Goal: Task Accomplishment & Management: Complete application form

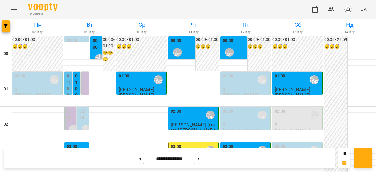
scroll to position [560, 0]
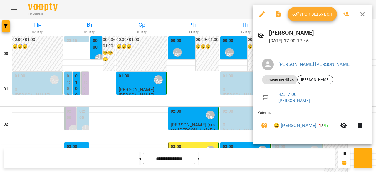
click at [316, 18] on button "Урок відбувся" at bounding box center [311, 14] width 49 height 14
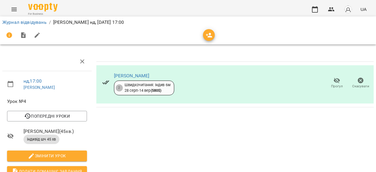
click at [17, 10] on icon "Menu" at bounding box center [14, 9] width 7 height 7
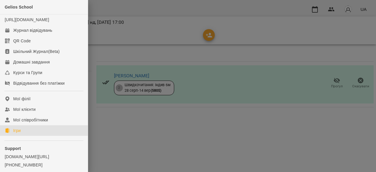
click at [23, 136] on link "Ігри" at bounding box center [44, 130] width 88 height 11
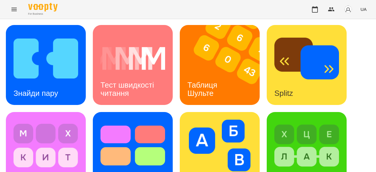
click at [14, 9] on icon "Menu" at bounding box center [14, 9] width 7 height 7
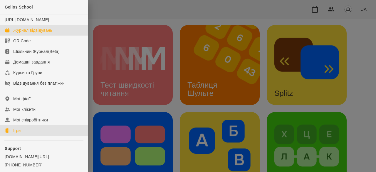
click at [18, 33] on div "Журнал відвідувань" at bounding box center [32, 30] width 39 height 6
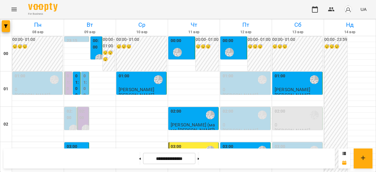
scroll to position [587, 0]
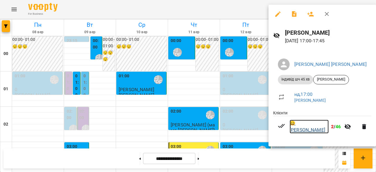
click at [307, 125] on link "😀 [PERSON_NAME]" at bounding box center [309, 127] width 39 height 14
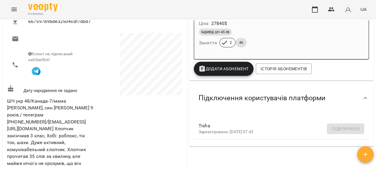
scroll to position [99, 0]
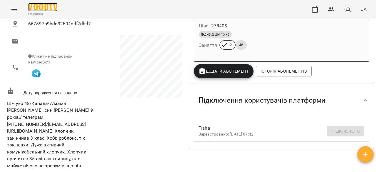
click at [44, 6] on img at bounding box center [42, 7] width 29 height 9
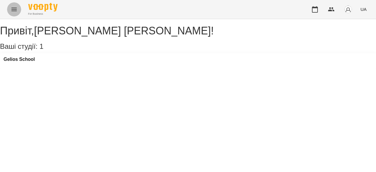
click at [18, 11] on button "Menu" at bounding box center [14, 9] width 14 height 14
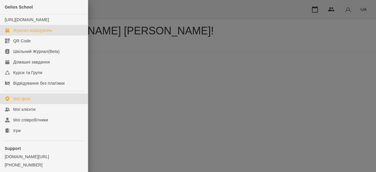
click at [30, 33] on div "Журнал відвідувань" at bounding box center [32, 30] width 39 height 6
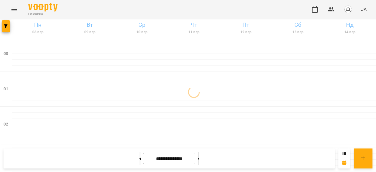
click at [199, 159] on button at bounding box center [198, 158] width 1 height 13
type input "**********"
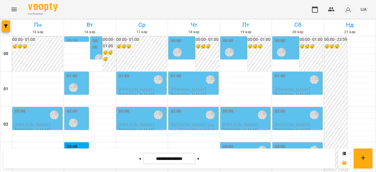
click at [95, 44] on label "00:00" at bounding box center [96, 44] width 8 height 13
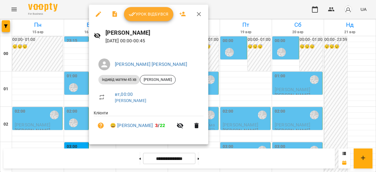
click at [68, 66] on div at bounding box center [188, 86] width 376 height 172
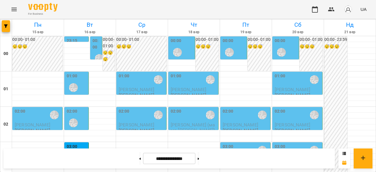
click at [83, 86] on div "01:00 [PERSON_NAME] [PERSON_NAME]" at bounding box center [77, 83] width 21 height 21
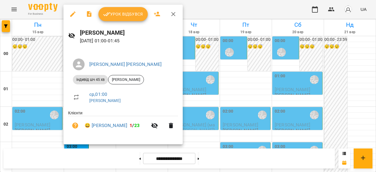
click at [42, 81] on div at bounding box center [188, 86] width 376 height 172
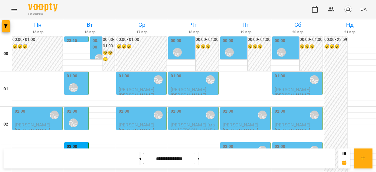
click at [78, 114] on div "02:00 [PERSON_NAME] [PERSON_NAME]" at bounding box center [77, 118] width 21 height 21
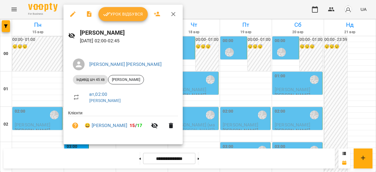
click at [46, 95] on div at bounding box center [188, 86] width 376 height 172
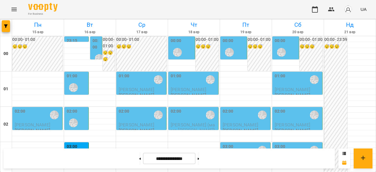
click at [183, 47] on div "00:00 [PERSON_NAME] [PERSON_NAME]" at bounding box center [182, 48] width 23 height 21
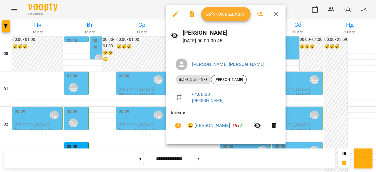
click at [147, 46] on div at bounding box center [188, 86] width 376 height 172
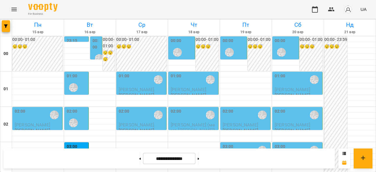
click at [232, 46] on div "[PERSON_NAME] [PERSON_NAME]" at bounding box center [230, 53] width 14 height 14
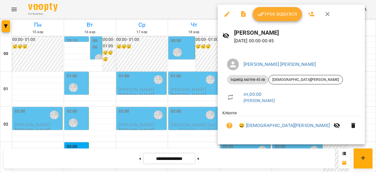
click at [163, 47] on div at bounding box center [188, 86] width 376 height 172
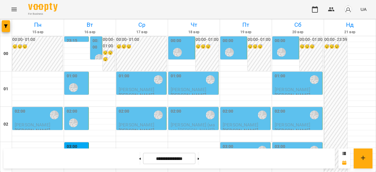
click at [226, 48] on div "[PERSON_NAME] [PERSON_NAME]" at bounding box center [229, 52] width 9 height 9
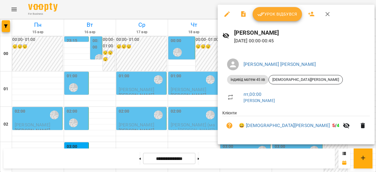
click at [148, 53] on div at bounding box center [188, 86] width 376 height 172
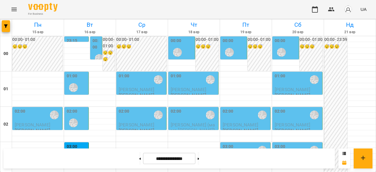
click at [96, 50] on div "00:00" at bounding box center [96, 45] width 8 height 14
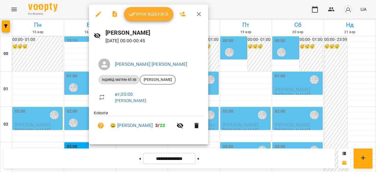
click at [39, 50] on div at bounding box center [188, 86] width 376 height 172
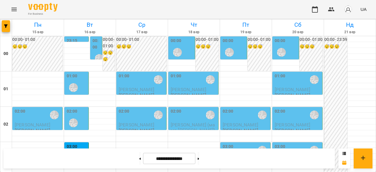
click at [238, 50] on div "00:00 [PERSON_NAME] [PERSON_NAME]" at bounding box center [234, 48] width 23 height 21
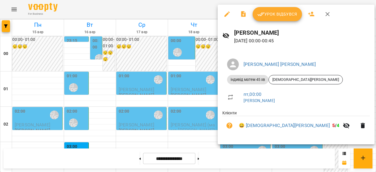
click at [139, 49] on div at bounding box center [188, 86] width 376 height 172
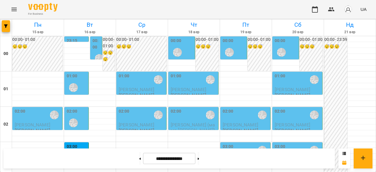
click at [237, 119] on div "02:00 [PERSON_NAME] [PERSON_NAME]" at bounding box center [246, 115] width 46 height 14
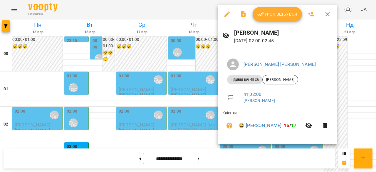
click at [147, 47] on div at bounding box center [188, 86] width 376 height 172
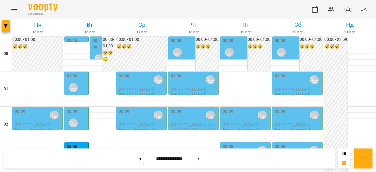
click at [77, 83] on div "[PERSON_NAME] [PERSON_NAME]" at bounding box center [74, 88] width 14 height 14
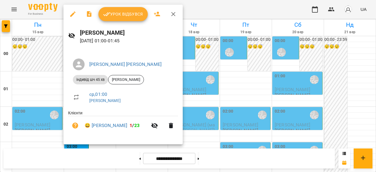
click at [57, 84] on div at bounding box center [188, 86] width 376 height 172
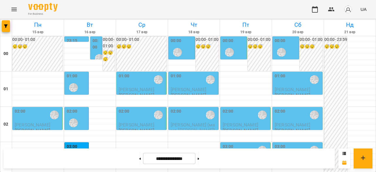
click at [287, 51] on div "00:00 [PERSON_NAME] [PERSON_NAME]" at bounding box center [286, 48] width 23 height 21
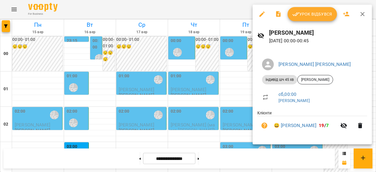
click at [244, 64] on div at bounding box center [188, 86] width 376 height 172
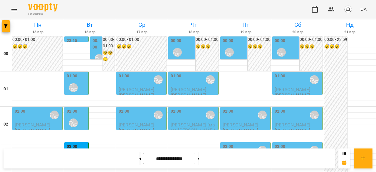
click at [302, 84] on div "01:00 [PERSON_NAME] [PERSON_NAME]" at bounding box center [298, 80] width 46 height 14
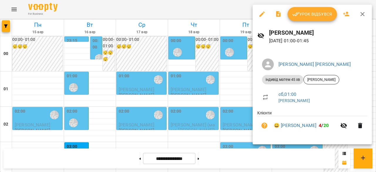
click at [226, 84] on div at bounding box center [188, 86] width 376 height 172
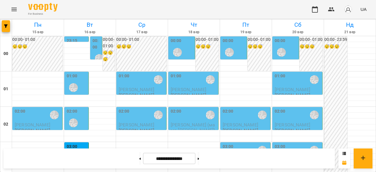
scroll to position [617, 0]
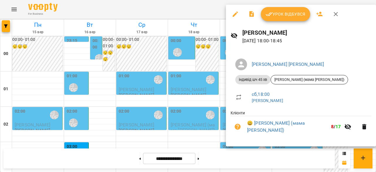
click at [204, 70] on div at bounding box center [188, 86] width 376 height 172
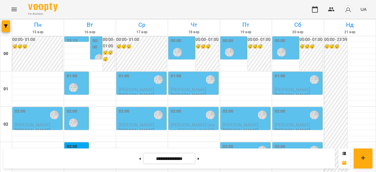
scroll to position [0, 0]
click at [14, 9] on icon "Menu" at bounding box center [14, 9] width 7 height 7
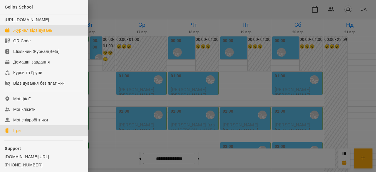
click at [27, 136] on link "Ігри" at bounding box center [44, 130] width 88 height 11
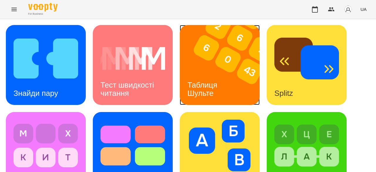
click at [231, 54] on img at bounding box center [223, 65] width 87 height 80
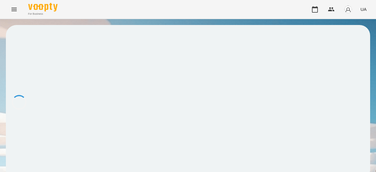
scroll to position [1, 0]
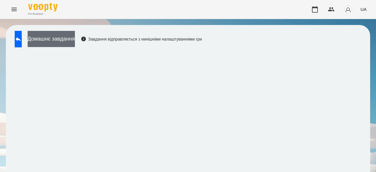
click at [75, 38] on button "Домашнє завдання" at bounding box center [51, 39] width 47 height 16
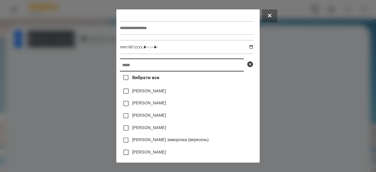
click at [134, 70] on input "text" at bounding box center [182, 64] width 124 height 13
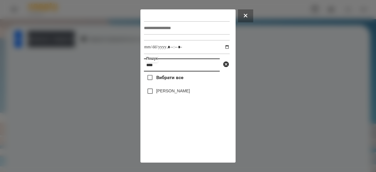
type input "****"
click at [160, 94] on label "[PERSON_NAME]" at bounding box center [173, 91] width 34 height 6
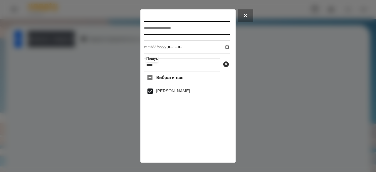
click at [156, 27] on input "text" at bounding box center [187, 28] width 86 height 14
type input "**********"
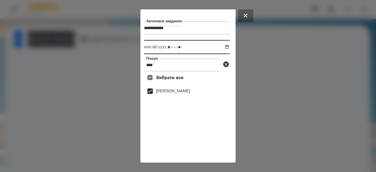
click at [148, 47] on input "datetime-local" at bounding box center [187, 47] width 86 height 14
type input "**********"
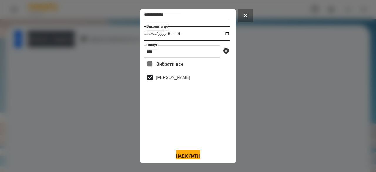
scroll to position [19, 0]
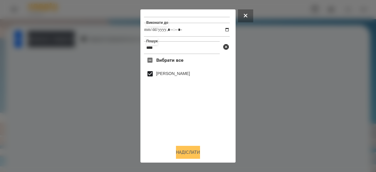
click at [183, 151] on button "Надіслати" at bounding box center [188, 152] width 24 height 13
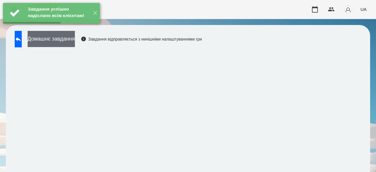
click at [75, 38] on button "Домашнє завдання" at bounding box center [51, 39] width 47 height 16
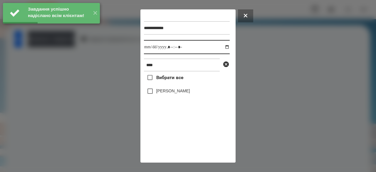
click at [150, 48] on input "datetime-local" at bounding box center [187, 47] width 86 height 14
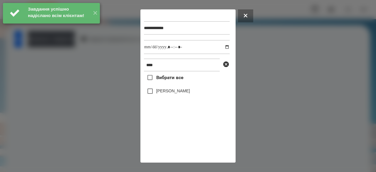
click at [272, 48] on div at bounding box center [188, 86] width 376 height 172
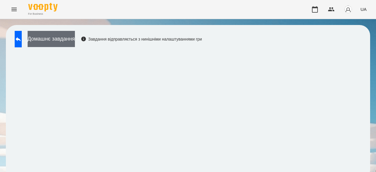
click at [75, 44] on button "Домашнє завдання" at bounding box center [51, 39] width 47 height 16
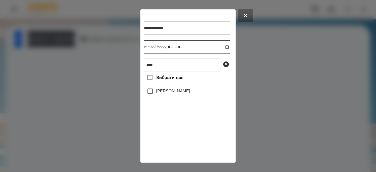
click at [151, 49] on input "datetime-local" at bounding box center [187, 47] width 86 height 14
type input "**********"
click at [164, 92] on label "[PERSON_NAME]" at bounding box center [173, 91] width 34 height 6
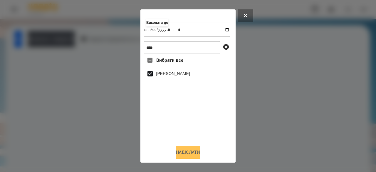
click at [188, 150] on button "Надіслати" at bounding box center [188, 152] width 24 height 13
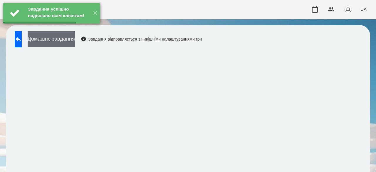
click at [75, 40] on button "Домашнє завдання" at bounding box center [51, 39] width 47 height 16
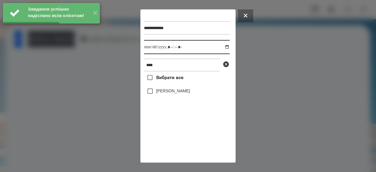
click at [149, 50] on input "datetime-local" at bounding box center [187, 47] width 86 height 14
type input "**********"
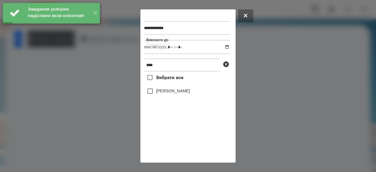
click at [163, 93] on label "[PERSON_NAME]" at bounding box center [173, 91] width 34 height 6
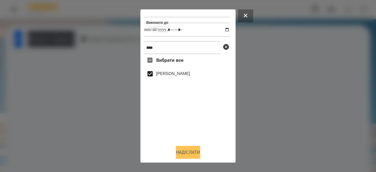
click at [184, 154] on button "Надіслати" at bounding box center [188, 152] width 24 height 13
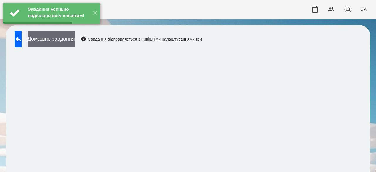
click at [75, 43] on button "Домашнє завдання" at bounding box center [51, 39] width 47 height 16
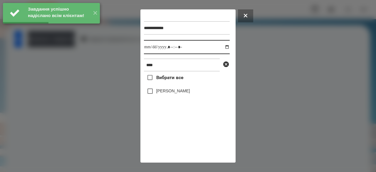
click at [146, 50] on input "datetime-local" at bounding box center [187, 47] width 86 height 14
type input "**********"
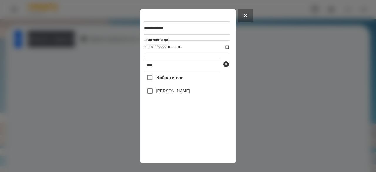
click at [177, 94] on label "[PERSON_NAME]" at bounding box center [173, 91] width 34 height 6
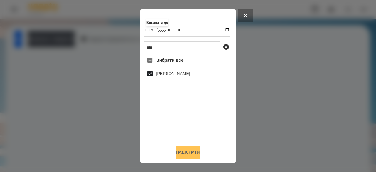
click at [196, 149] on button "Надіслати" at bounding box center [188, 152] width 24 height 13
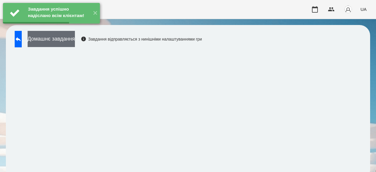
click at [74, 41] on button "Домашнє завдання" at bounding box center [51, 39] width 47 height 16
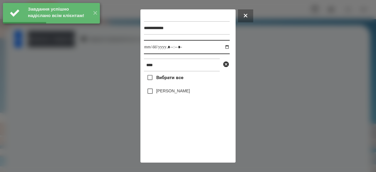
click at [149, 48] on input "datetime-local" at bounding box center [187, 47] width 86 height 14
type input "**********"
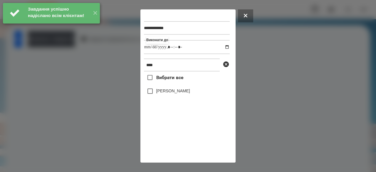
click at [163, 92] on label "[PERSON_NAME]" at bounding box center [173, 91] width 34 height 6
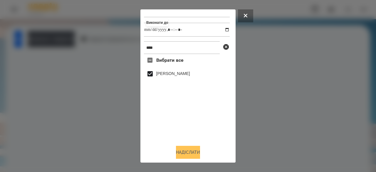
click at [176, 152] on button "Надіслати" at bounding box center [188, 152] width 24 height 13
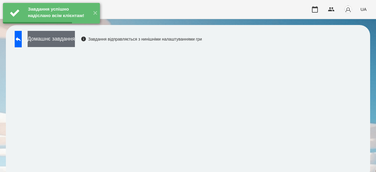
click at [75, 41] on button "Домашнє завдання" at bounding box center [51, 39] width 47 height 16
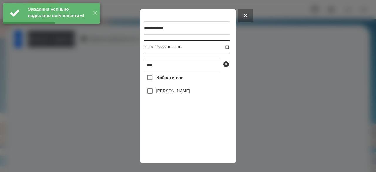
click at [148, 49] on input "datetime-local" at bounding box center [187, 47] width 86 height 14
type input "**********"
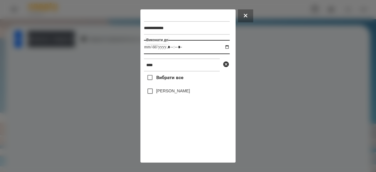
click at [146, 49] on input "datetime-local" at bounding box center [187, 47] width 86 height 14
click at [147, 47] on input "datetime-local" at bounding box center [187, 47] width 86 height 14
click at [150, 49] on input "datetime-local" at bounding box center [187, 47] width 86 height 14
type input "**********"
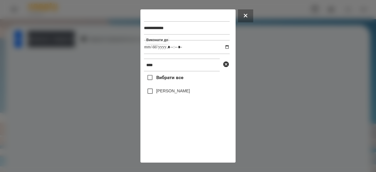
click at [180, 94] on label "[PERSON_NAME]" at bounding box center [173, 91] width 34 height 6
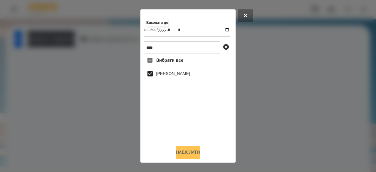
click at [200, 153] on button "Надіслати" at bounding box center [188, 152] width 24 height 13
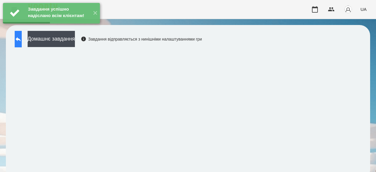
click at [18, 41] on button at bounding box center [18, 39] width 7 height 16
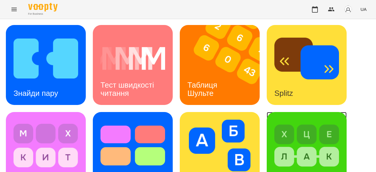
click at [309, 120] on img at bounding box center [306, 146] width 65 height 52
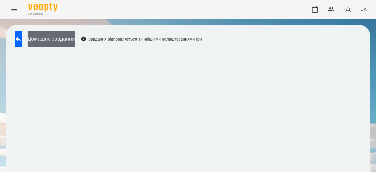
click at [66, 39] on button "Домашнє завдання" at bounding box center [51, 39] width 47 height 16
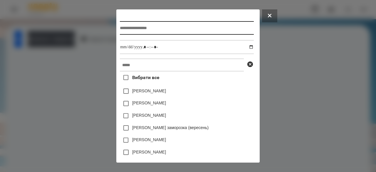
click at [137, 31] on input "text" at bounding box center [187, 28] width 134 height 14
type input "**********"
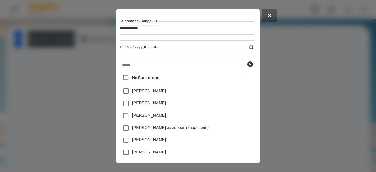
click at [122, 68] on input "text" at bounding box center [182, 64] width 124 height 13
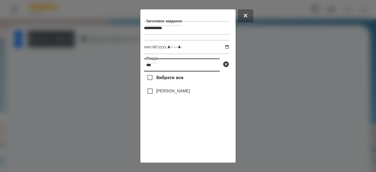
type input "***"
click at [160, 94] on label "[PERSON_NAME]" at bounding box center [173, 91] width 34 height 6
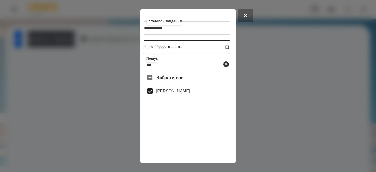
click at [150, 51] on input "datetime-local" at bounding box center [187, 47] width 86 height 14
type input "**********"
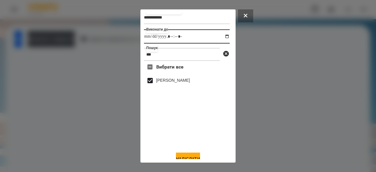
scroll to position [19, 0]
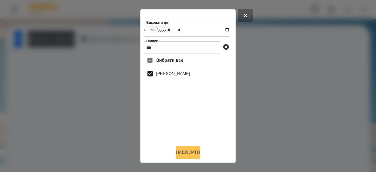
click at [185, 155] on button "Надіслати" at bounding box center [188, 152] width 24 height 13
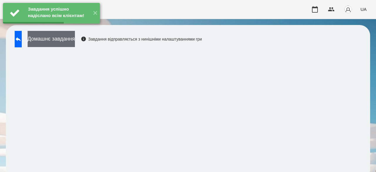
click at [66, 41] on button "Домашнє завдання" at bounding box center [51, 39] width 47 height 16
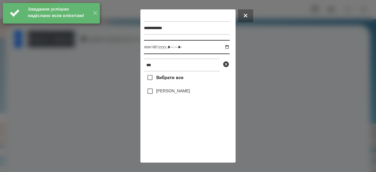
click at [155, 48] on input "datetime-local" at bounding box center [187, 47] width 86 height 14
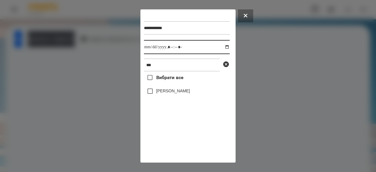
click at [150, 47] on input "datetime-local" at bounding box center [187, 47] width 86 height 14
type input "**********"
click at [160, 91] on label "[PERSON_NAME]" at bounding box center [173, 91] width 34 height 6
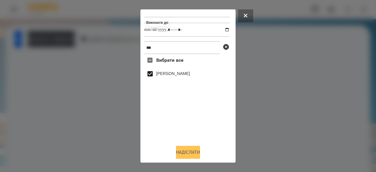
click at [187, 156] on button "Надіслати" at bounding box center [188, 152] width 24 height 13
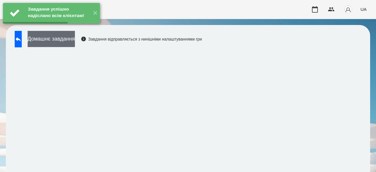
click at [75, 43] on button "Домашнє завдання" at bounding box center [51, 39] width 47 height 16
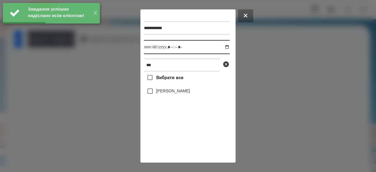
click at [149, 47] on input "datetime-local" at bounding box center [187, 47] width 86 height 14
type input "**********"
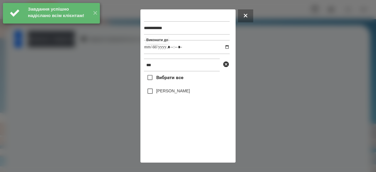
click at [161, 94] on label "[PERSON_NAME]" at bounding box center [173, 91] width 34 height 6
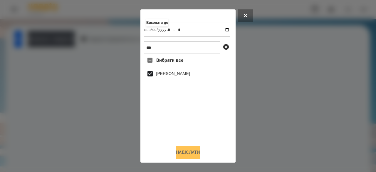
click at [179, 151] on button "Надіслати" at bounding box center [188, 152] width 24 height 13
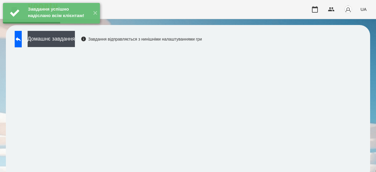
click at [79, 47] on div "Домашнє завдання Завдання відправляється з нинішніми налаштуваннями гри" at bounding box center [107, 40] width 190 height 19
click at [75, 41] on button "Домашнє завдання" at bounding box center [51, 39] width 47 height 16
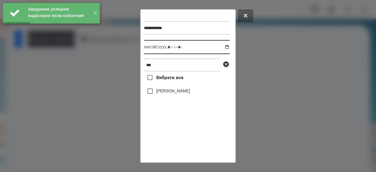
click at [149, 48] on input "datetime-local" at bounding box center [187, 47] width 86 height 14
type input "**********"
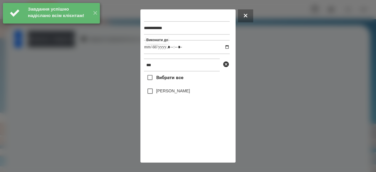
click at [158, 91] on label "[PERSON_NAME]" at bounding box center [173, 91] width 34 height 6
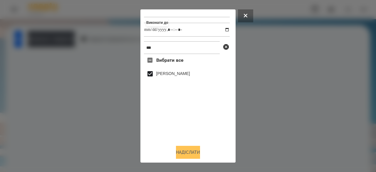
click at [185, 154] on button "Надіслати" at bounding box center [188, 152] width 24 height 13
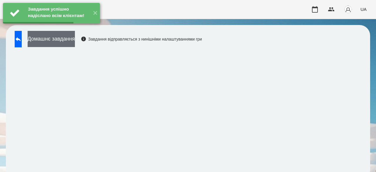
click at [73, 39] on button "Домашнє завдання" at bounding box center [51, 39] width 47 height 16
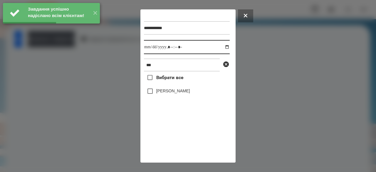
click at [149, 47] on input "datetime-local" at bounding box center [187, 47] width 86 height 14
type input "**********"
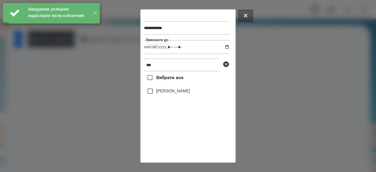
click at [162, 91] on label "[PERSON_NAME]" at bounding box center [173, 91] width 34 height 6
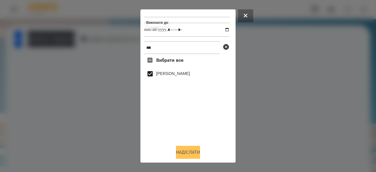
click at [178, 150] on button "Надіслати" at bounding box center [188, 152] width 24 height 13
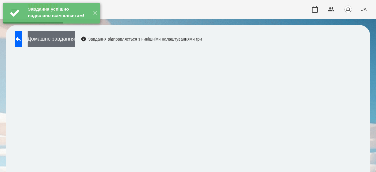
click at [75, 43] on button "Домашнє завдання" at bounding box center [51, 39] width 47 height 16
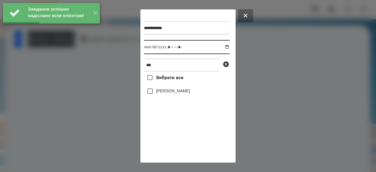
click at [148, 48] on input "datetime-local" at bounding box center [187, 47] width 86 height 14
type input "**********"
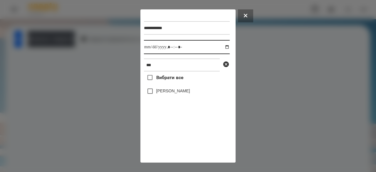
type input "**********"
click at [170, 94] on label "[PERSON_NAME]" at bounding box center [173, 91] width 34 height 6
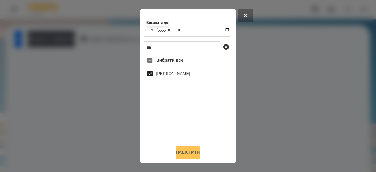
click at [190, 151] on button "Надіслати" at bounding box center [188, 152] width 24 height 13
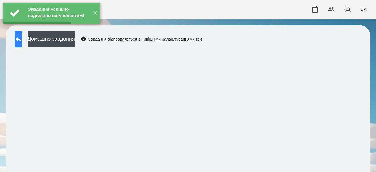
click at [22, 38] on button at bounding box center [18, 39] width 7 height 16
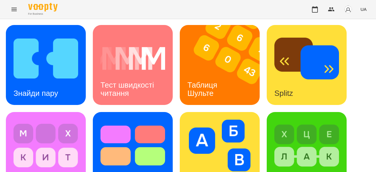
scroll to position [228, 0]
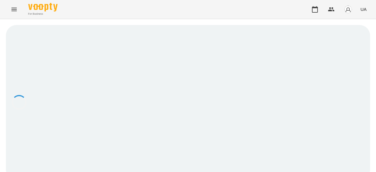
scroll to position [1, 0]
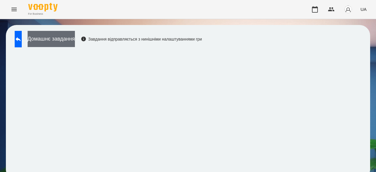
click at [75, 38] on button "Домашнє завдання" at bounding box center [51, 39] width 47 height 16
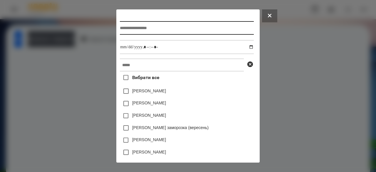
click at [162, 33] on input "text" at bounding box center [187, 28] width 134 height 14
type input "**********"
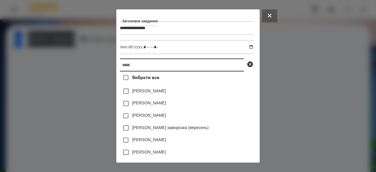
click at [127, 63] on input "text" at bounding box center [182, 64] width 124 height 13
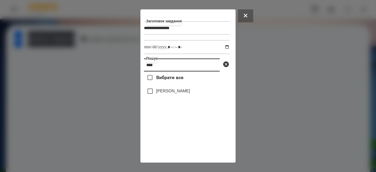
type input "****"
click at [162, 93] on label "[PERSON_NAME]" at bounding box center [173, 91] width 34 height 6
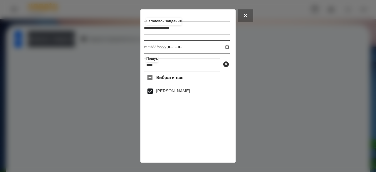
click at [147, 49] on input "datetime-local" at bounding box center [187, 47] width 86 height 14
type input "**********"
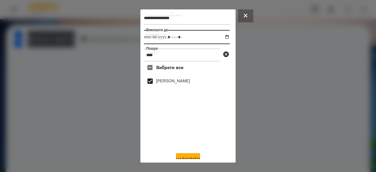
scroll to position [19, 0]
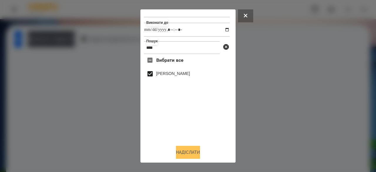
click at [185, 151] on button "Надіслати" at bounding box center [188, 152] width 24 height 13
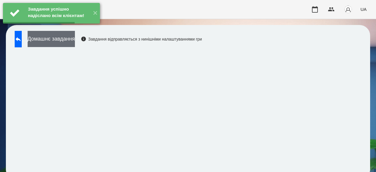
click at [75, 39] on button "Домашнє завдання" at bounding box center [51, 39] width 47 height 16
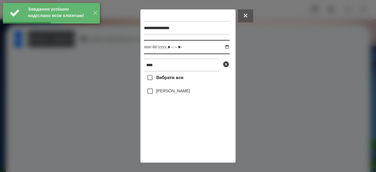
click at [149, 50] on input "datetime-local" at bounding box center [187, 47] width 86 height 14
type input "**********"
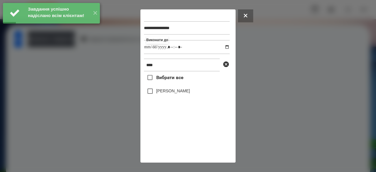
click at [173, 93] on label "[PERSON_NAME]" at bounding box center [173, 91] width 34 height 6
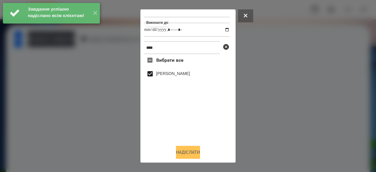
click at [186, 153] on button "Надіслати" at bounding box center [188, 152] width 24 height 13
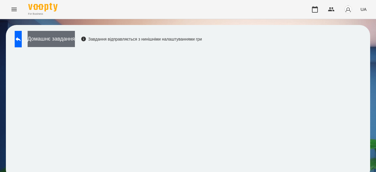
click at [68, 43] on button "Домашнє завдання" at bounding box center [51, 39] width 47 height 16
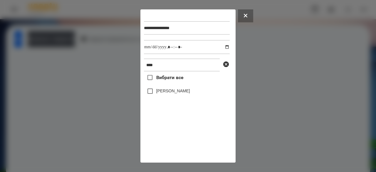
click at [180, 94] on label "[PERSON_NAME]" at bounding box center [173, 91] width 34 height 6
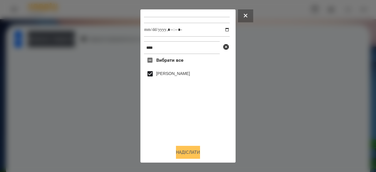
click at [184, 154] on button "Надіслати" at bounding box center [188, 152] width 24 height 13
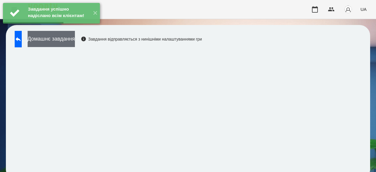
click at [75, 45] on button "Домашнє завдання" at bounding box center [51, 39] width 47 height 16
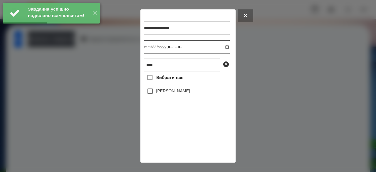
click at [150, 48] on input "datetime-local" at bounding box center [187, 47] width 86 height 14
type input "**********"
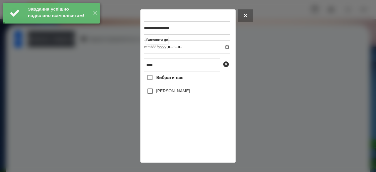
click at [165, 91] on label "[PERSON_NAME]" at bounding box center [173, 91] width 34 height 6
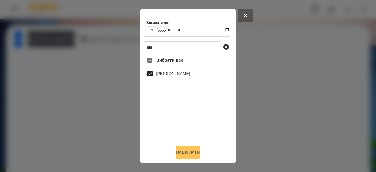
click at [182, 152] on button "Надіслати" at bounding box center [188, 152] width 24 height 13
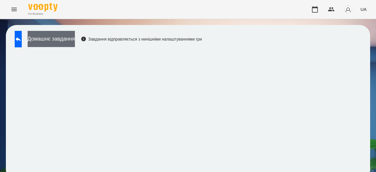
click at [75, 39] on button "Домашнє завдання" at bounding box center [51, 39] width 47 height 16
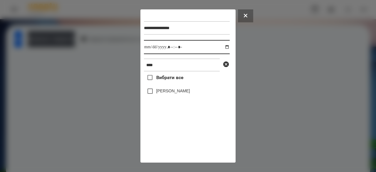
click at [152, 47] on input "datetime-local" at bounding box center [187, 47] width 86 height 14
type input "**********"
click at [170, 92] on label "[PERSON_NAME]" at bounding box center [173, 91] width 34 height 6
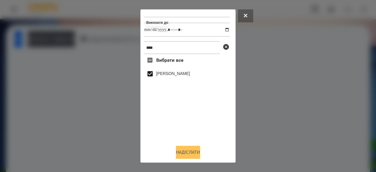
click at [181, 157] on button "Надіслати" at bounding box center [188, 152] width 24 height 13
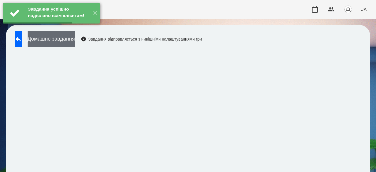
click at [75, 45] on button "Домашнє завдання" at bounding box center [51, 39] width 47 height 16
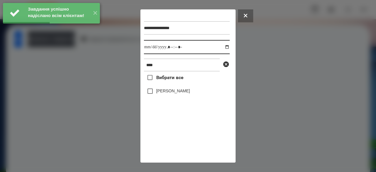
click at [150, 47] on input "datetime-local" at bounding box center [187, 47] width 86 height 14
type input "**********"
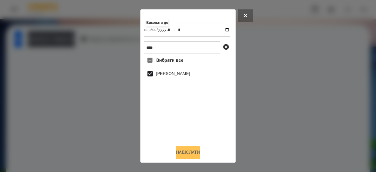
click at [177, 149] on button "Надіслати" at bounding box center [188, 152] width 24 height 13
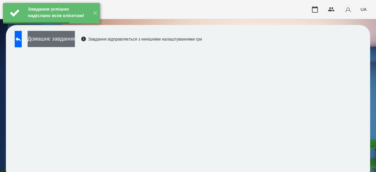
click at [75, 39] on button "Домашнє завдання" at bounding box center [51, 39] width 47 height 16
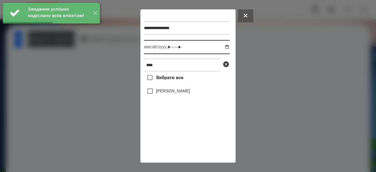
click at [148, 48] on input "datetime-local" at bounding box center [187, 47] width 86 height 14
type input "**********"
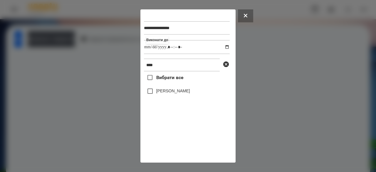
click at [164, 88] on div "[PERSON_NAME]" at bounding box center [187, 91] width 86 height 12
click at [164, 92] on label "[PERSON_NAME]" at bounding box center [173, 91] width 34 height 6
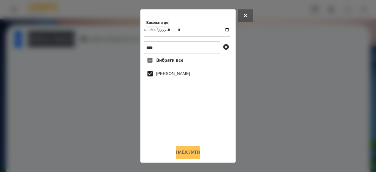
click at [185, 151] on button "Надіслати" at bounding box center [188, 152] width 24 height 13
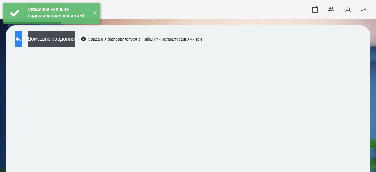
click at [22, 44] on button at bounding box center [18, 39] width 7 height 16
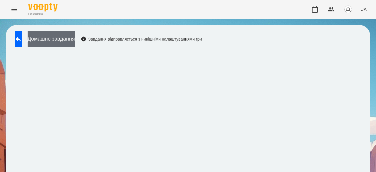
click at [75, 36] on button "Домашнє завдання" at bounding box center [51, 39] width 47 height 16
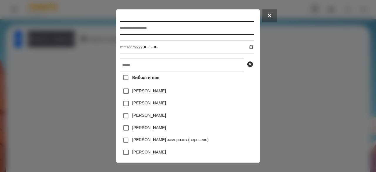
click at [130, 30] on input "text" at bounding box center [187, 28] width 134 height 14
type input "**********"
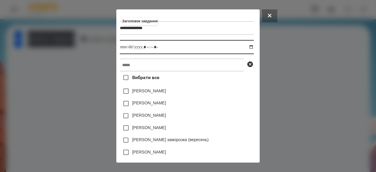
click at [120, 48] on input "datetime-local" at bounding box center [187, 47] width 134 height 14
type input "**********"
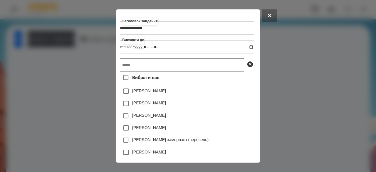
click at [140, 64] on input "text" at bounding box center [182, 64] width 124 height 13
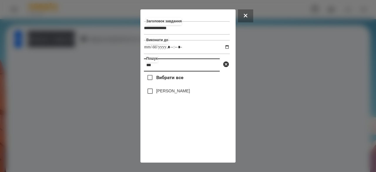
type input "***"
click at [161, 92] on label "[PERSON_NAME]" at bounding box center [173, 91] width 34 height 6
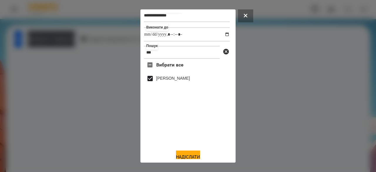
scroll to position [19, 0]
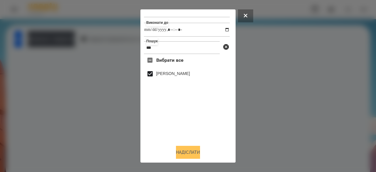
click at [180, 152] on button "Надіслати" at bounding box center [188, 152] width 24 height 13
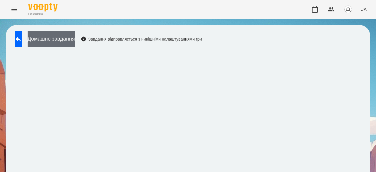
click at [74, 37] on button "Домашнє завдання" at bounding box center [51, 39] width 47 height 16
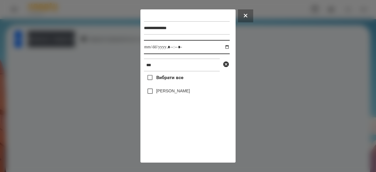
click at [148, 48] on input "datetime-local" at bounding box center [187, 47] width 86 height 14
type input "**********"
click at [164, 93] on label "[PERSON_NAME]" at bounding box center [173, 91] width 34 height 6
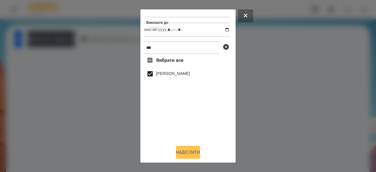
click at [179, 152] on button "Надіслати" at bounding box center [188, 152] width 24 height 13
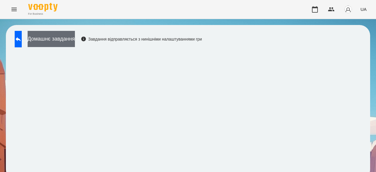
click at [75, 37] on button "Домашнє завдання" at bounding box center [51, 39] width 47 height 16
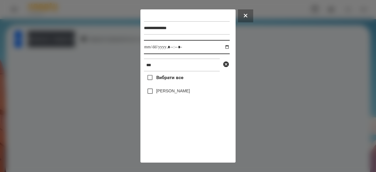
click at [150, 49] on input "datetime-local" at bounding box center [187, 47] width 86 height 14
type input "**********"
click at [156, 91] on label "[PERSON_NAME]" at bounding box center [173, 91] width 34 height 6
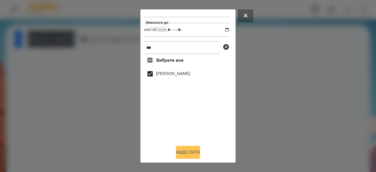
click at [180, 155] on button "Надіслати" at bounding box center [188, 152] width 24 height 13
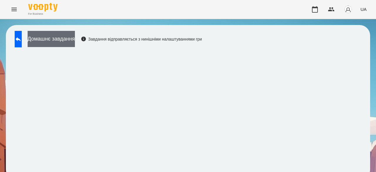
click at [70, 38] on button "Домашнє завдання" at bounding box center [51, 39] width 47 height 16
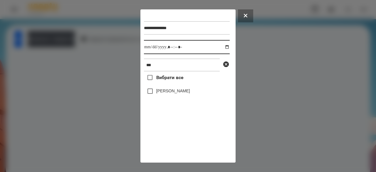
click at [149, 47] on input "datetime-local" at bounding box center [187, 47] width 86 height 14
type input "**********"
click at [195, 97] on div "[PERSON_NAME]" at bounding box center [187, 91] width 86 height 12
click at [188, 94] on label "[PERSON_NAME]" at bounding box center [173, 91] width 34 height 6
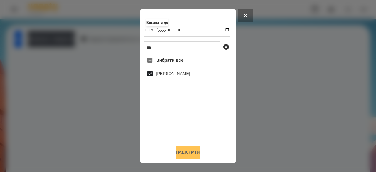
click at [194, 154] on button "Надіслати" at bounding box center [188, 152] width 24 height 13
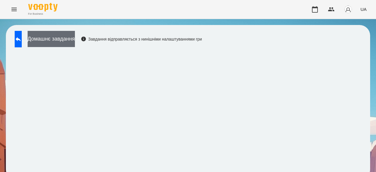
click at [75, 35] on button "Домашнє завдання" at bounding box center [51, 39] width 47 height 16
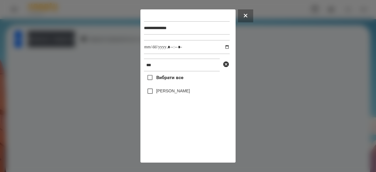
click at [164, 93] on label "[PERSON_NAME]" at bounding box center [173, 91] width 34 height 6
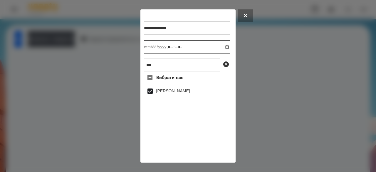
click at [151, 52] on input "datetime-local" at bounding box center [187, 47] width 86 height 14
type input "**********"
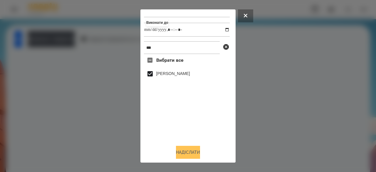
click at [195, 155] on button "Надіслати" at bounding box center [188, 152] width 24 height 13
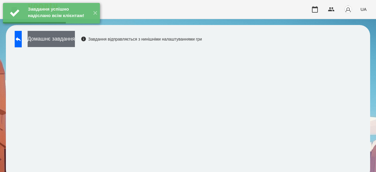
click at [74, 38] on button "Домашнє завдання" at bounding box center [51, 39] width 47 height 16
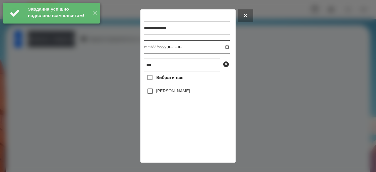
click at [152, 48] on input "datetime-local" at bounding box center [187, 47] width 86 height 14
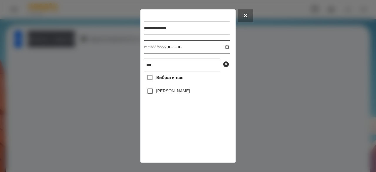
type input "**********"
click at [175, 94] on label "[PERSON_NAME]" at bounding box center [173, 91] width 34 height 6
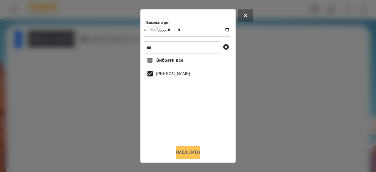
click at [190, 154] on button "Надіслати" at bounding box center [188, 152] width 24 height 13
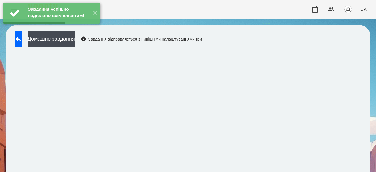
scroll to position [0, 0]
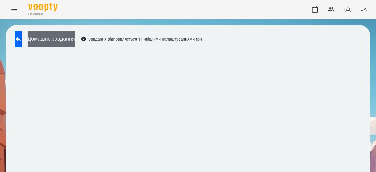
click at [75, 41] on button "Домашнє завдання" at bounding box center [51, 39] width 47 height 16
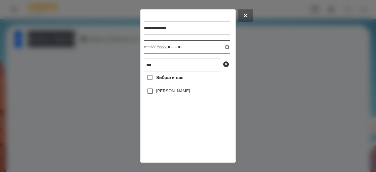
click at [148, 51] on input "datetime-local" at bounding box center [187, 47] width 86 height 14
type input "**********"
click at [183, 91] on label "[PERSON_NAME]" at bounding box center [173, 91] width 34 height 6
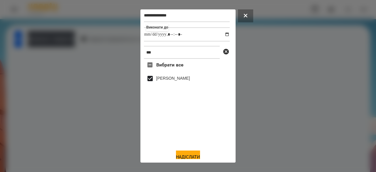
scroll to position [19, 0]
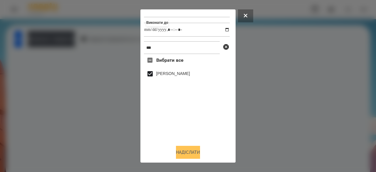
click at [188, 153] on button "Надіслати" at bounding box center [188, 152] width 24 height 13
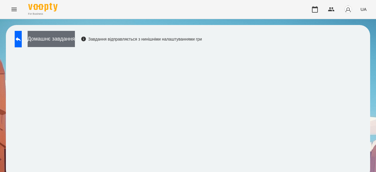
click at [75, 41] on button "Домашнє завдання" at bounding box center [51, 39] width 47 height 16
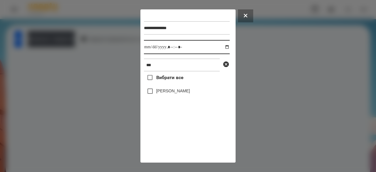
click at [151, 51] on input "datetime-local" at bounding box center [187, 47] width 86 height 14
type input "**********"
click at [172, 92] on label "[PERSON_NAME]" at bounding box center [173, 91] width 34 height 6
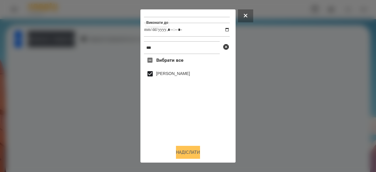
click at [189, 152] on button "Надіслати" at bounding box center [188, 152] width 24 height 13
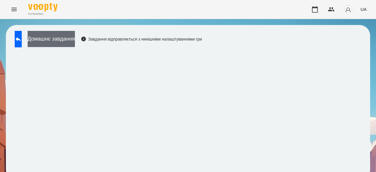
click at [75, 39] on button "Домашнє завдання" at bounding box center [51, 39] width 47 height 16
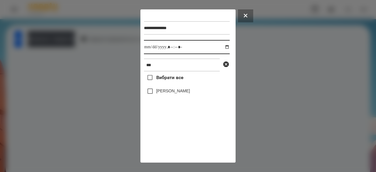
click at [152, 48] on input "datetime-local" at bounding box center [187, 47] width 86 height 14
type input "**********"
click at [184, 91] on label "[PERSON_NAME]" at bounding box center [173, 91] width 34 height 6
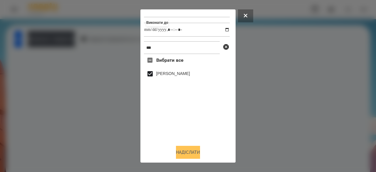
click at [188, 152] on button "Надіслати" at bounding box center [188, 152] width 24 height 13
